Goal: Transaction & Acquisition: Download file/media

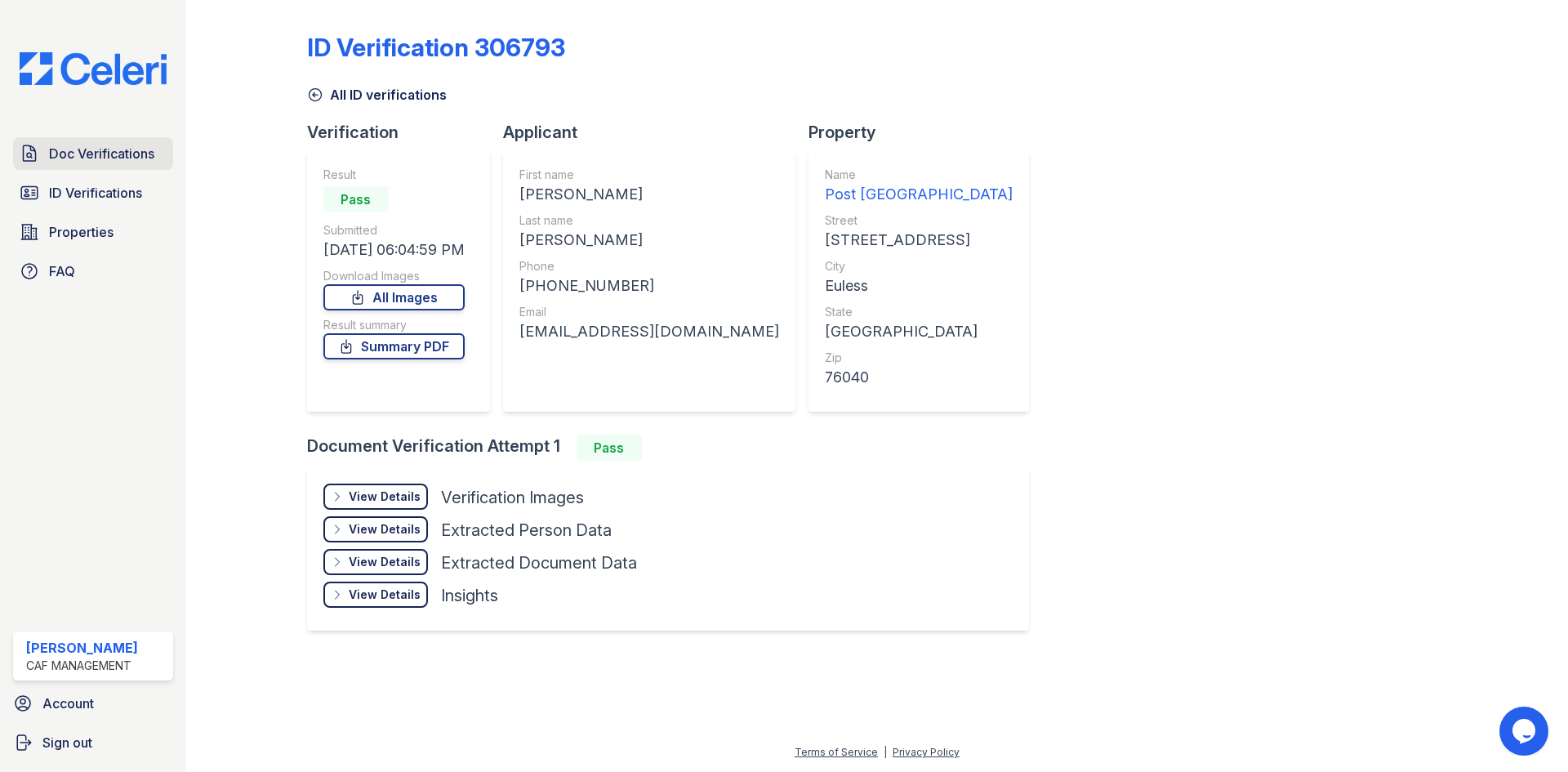
click at [102, 160] on span "Doc Verifications" at bounding box center [102, 154] width 106 height 20
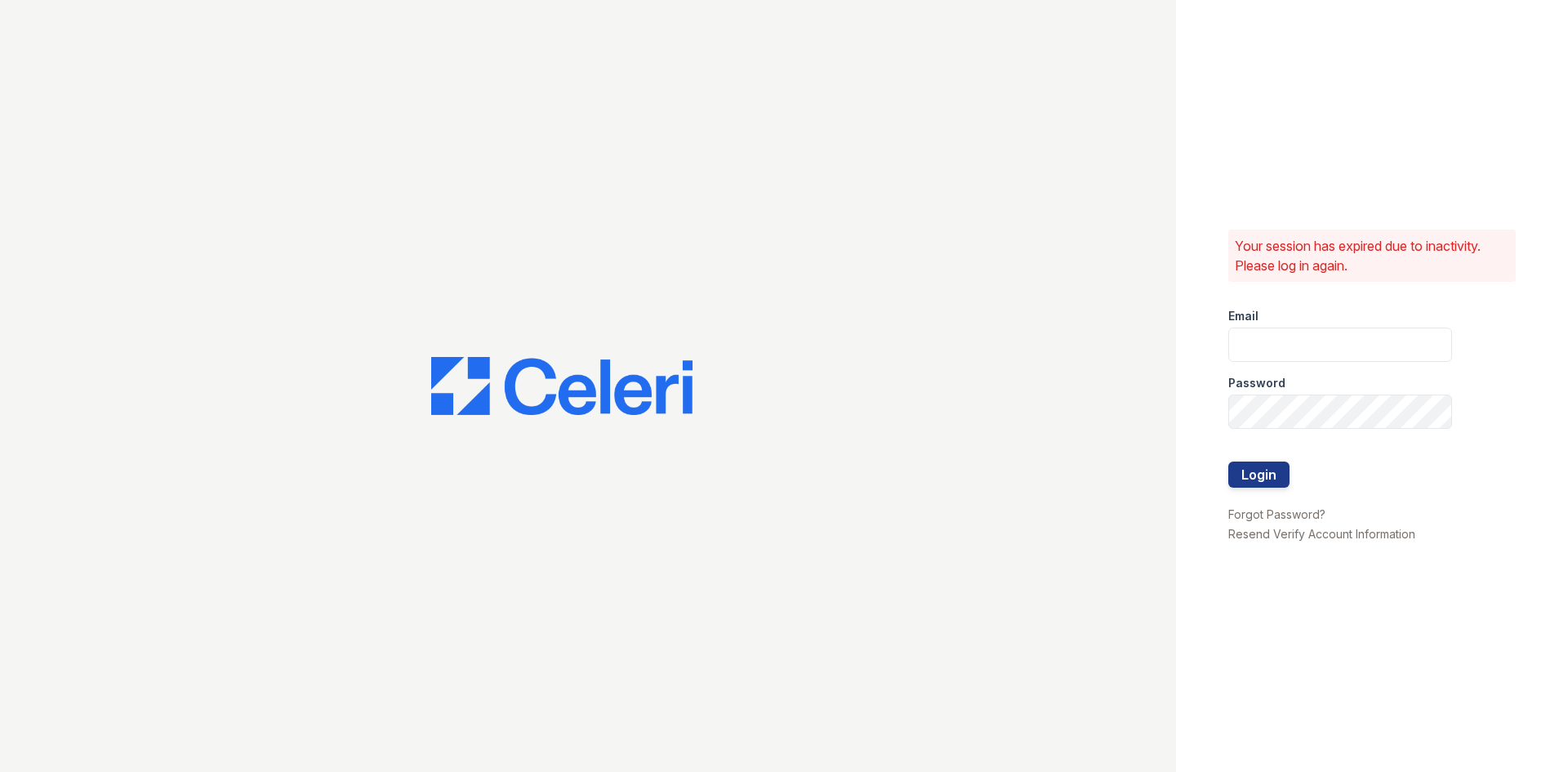
type input "postoak2@cafmanagement.com"
click at [1276, 482] on button "Login" at bounding box center [1259, 474] width 61 height 26
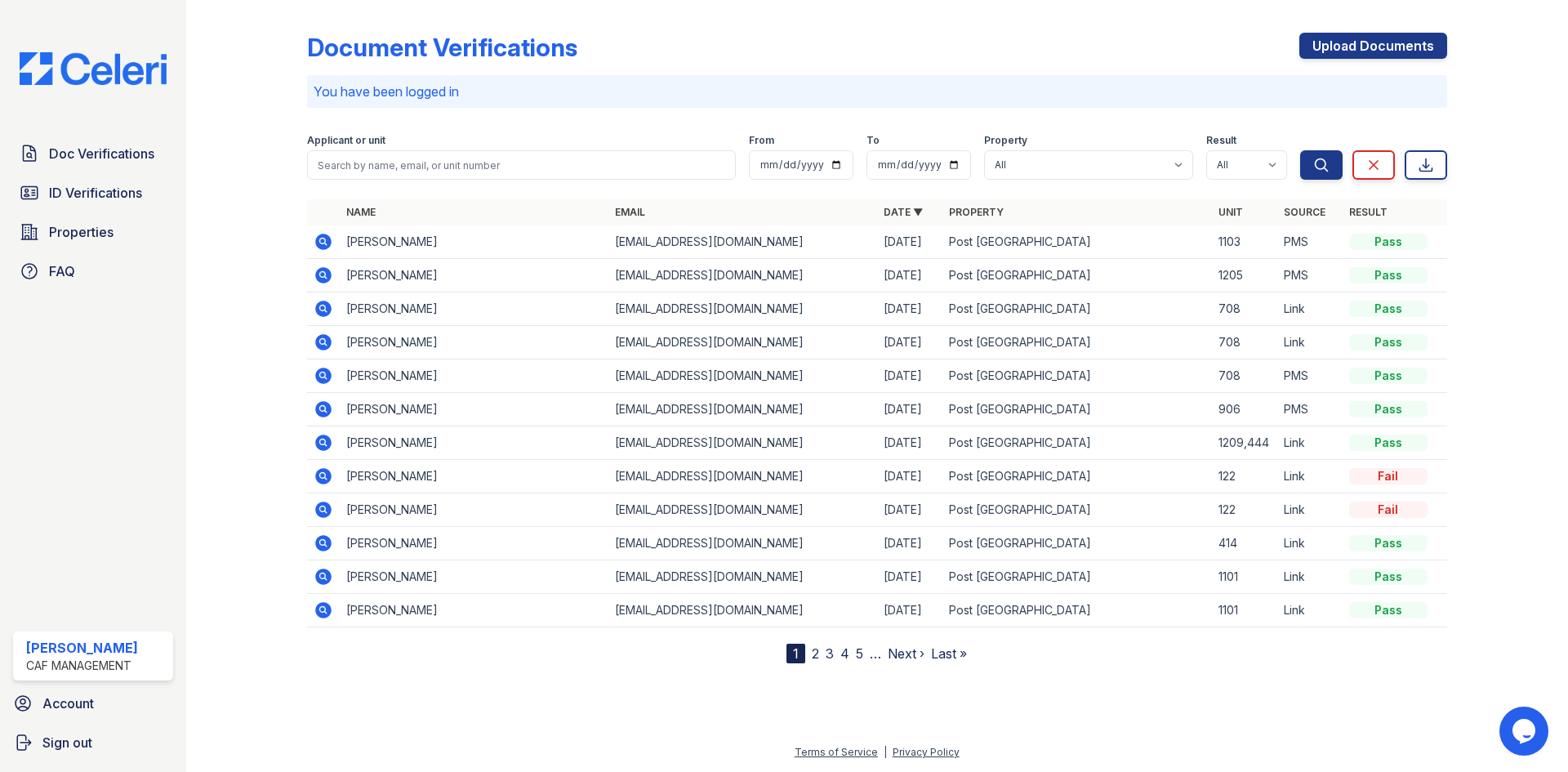
click at [323, 239] on icon at bounding box center [324, 242] width 20 height 20
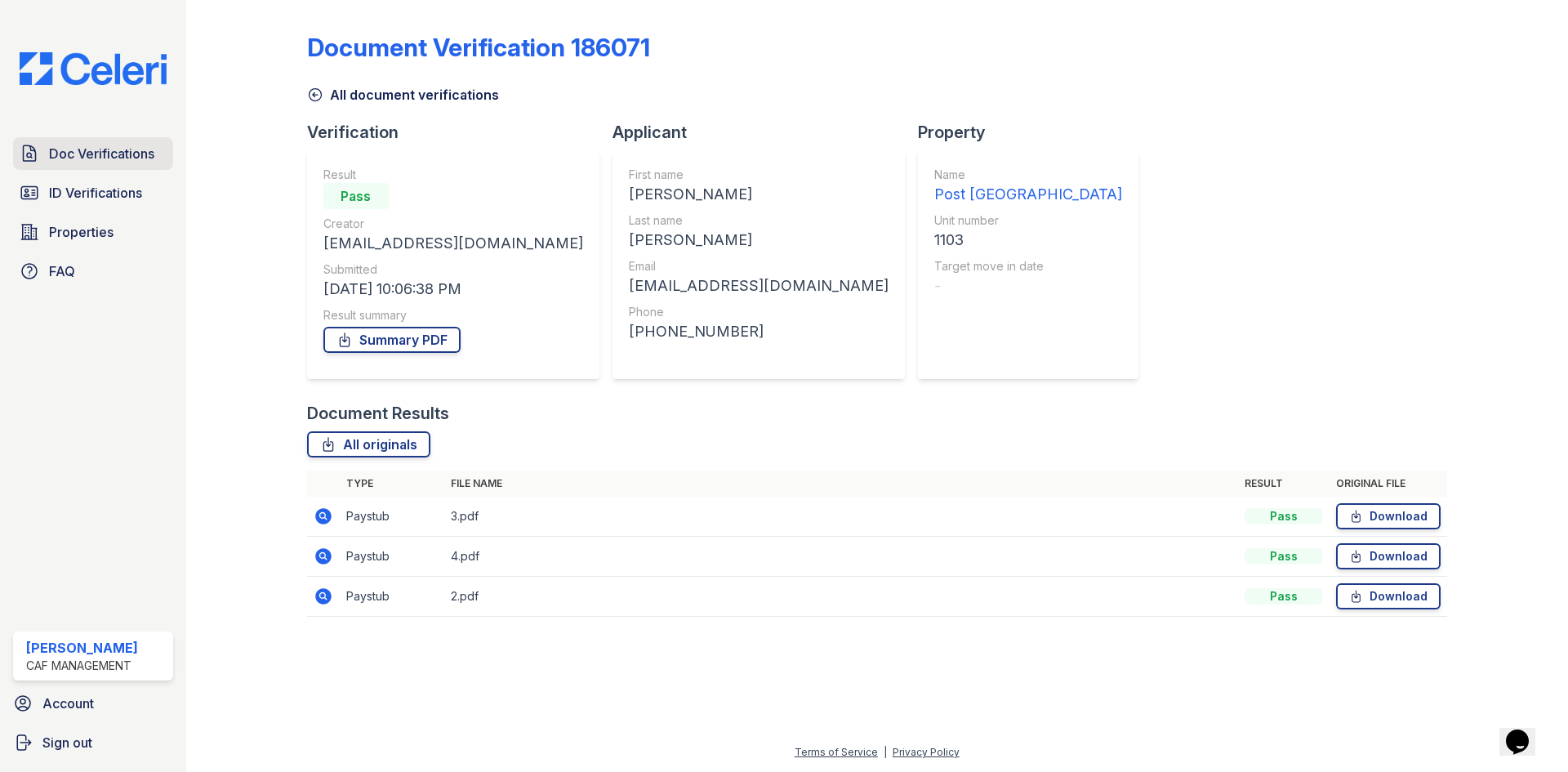
click at [134, 146] on span "Doc Verifications" at bounding box center [102, 154] width 106 height 20
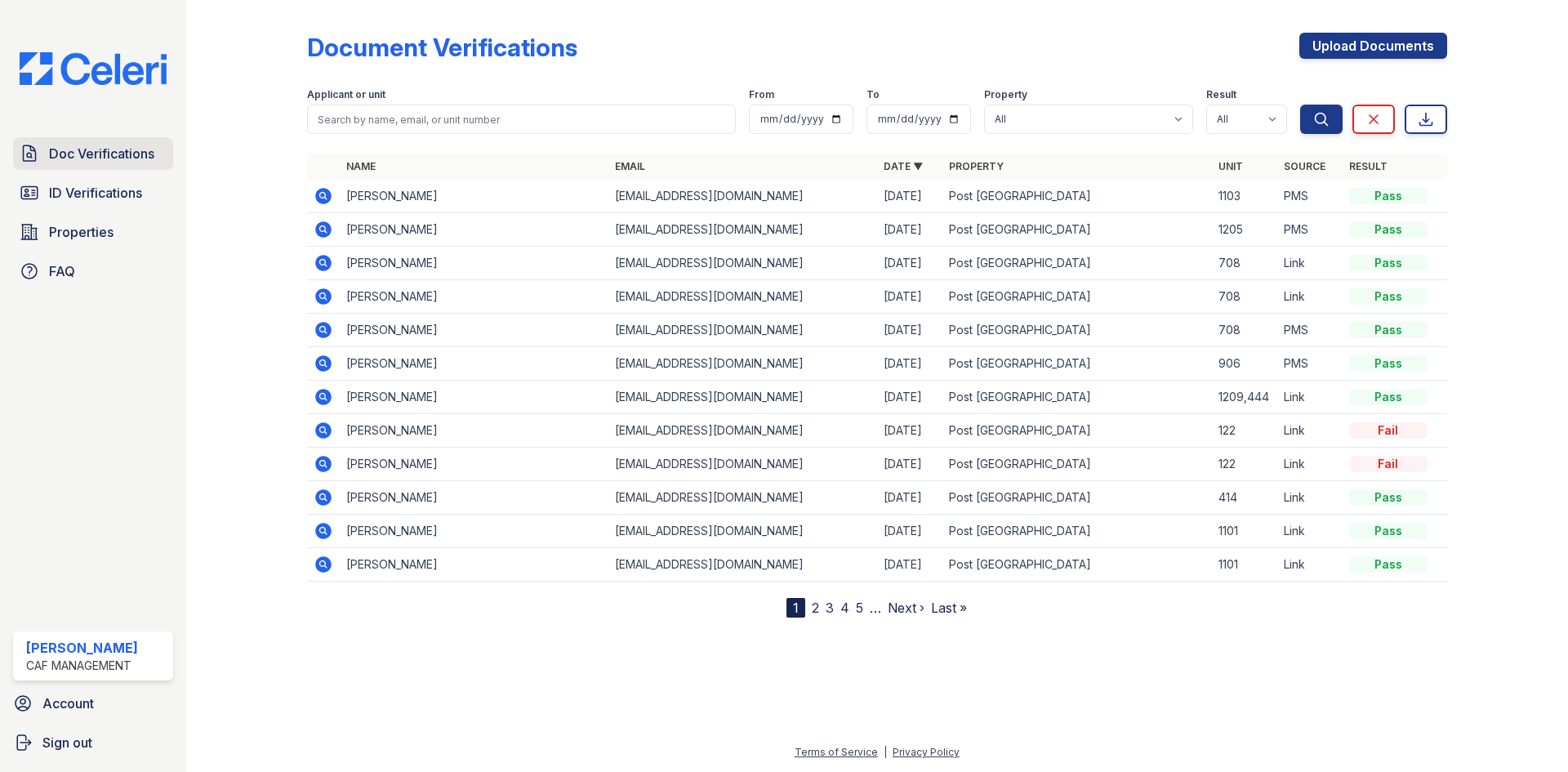
click at [102, 154] on span "Doc Verifications" at bounding box center [102, 154] width 106 height 20
click at [320, 192] on icon at bounding box center [323, 195] width 17 height 17
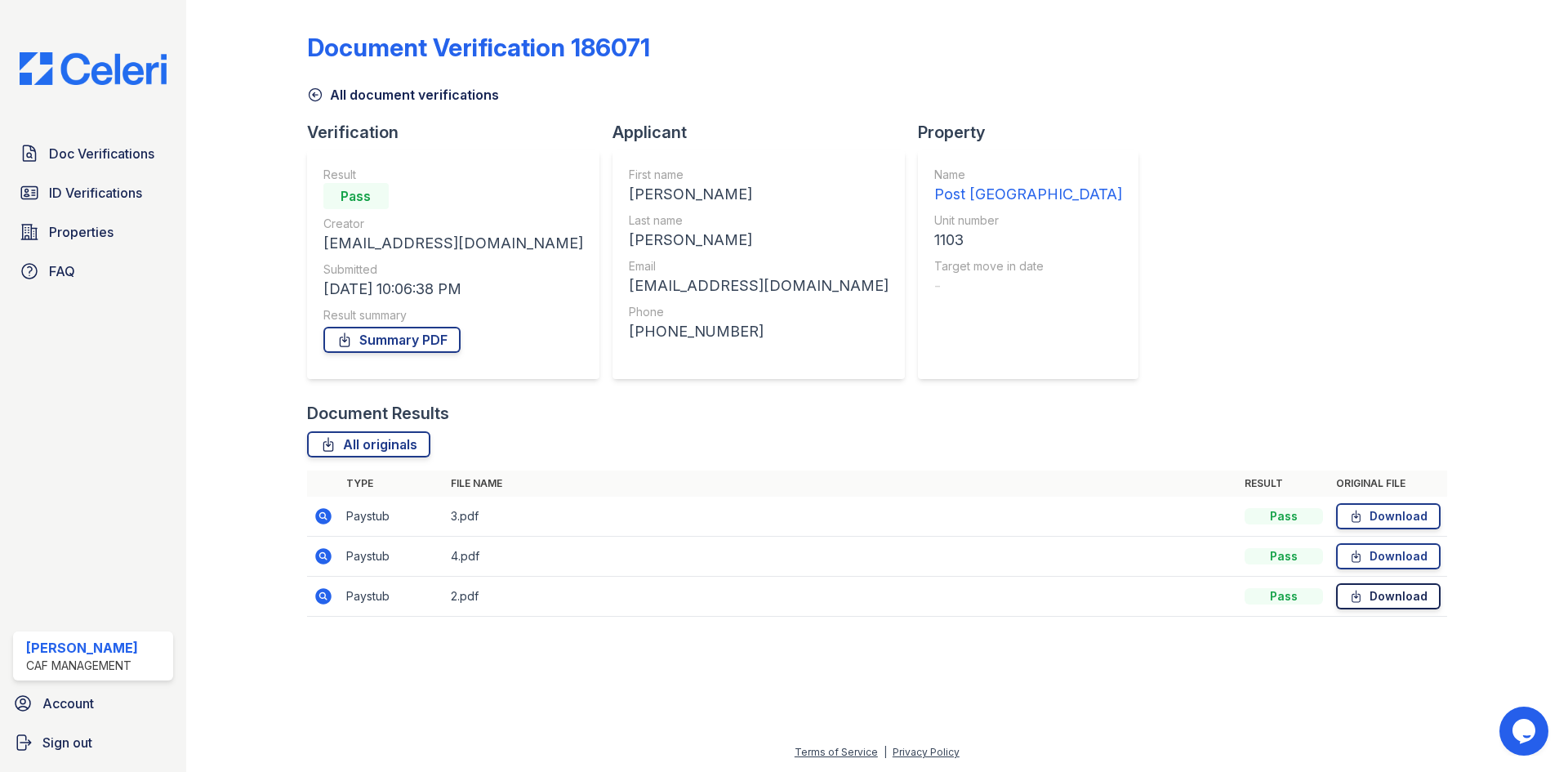
click at [1395, 598] on link "Download" at bounding box center [1388, 596] width 105 height 26
click at [1391, 597] on link "Download" at bounding box center [1388, 596] width 105 height 26
